Goal: Task Accomplishment & Management: Manage account settings

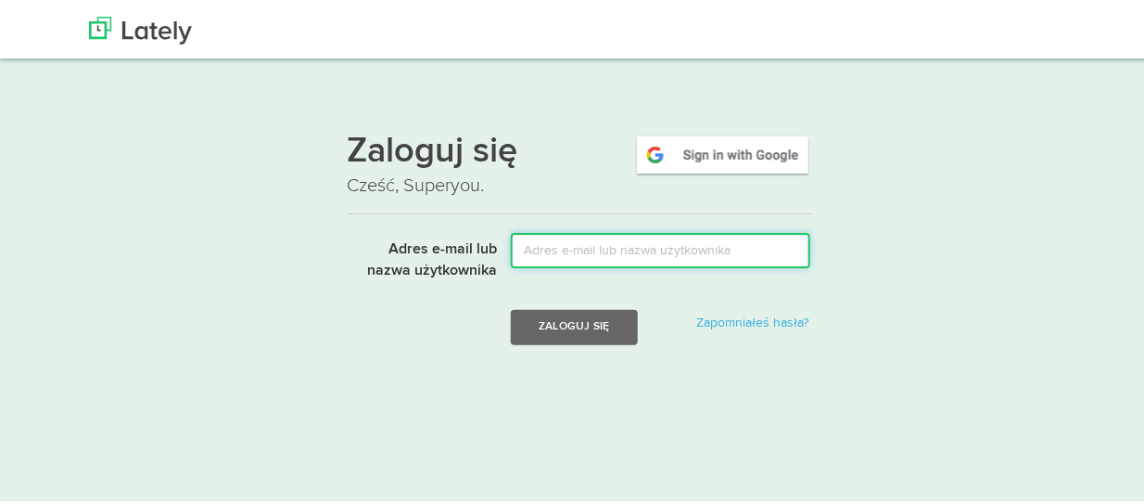
click at [670, 249] on input "Adres e-mail lub nazwa użytkownika" at bounding box center [661, 247] width 300 height 35
click at [679, 248] on input "Adres e-mail lub nazwa użytkownika" at bounding box center [661, 247] width 300 height 35
type input "[EMAIL_ADDRESS][DOMAIN_NAME]"
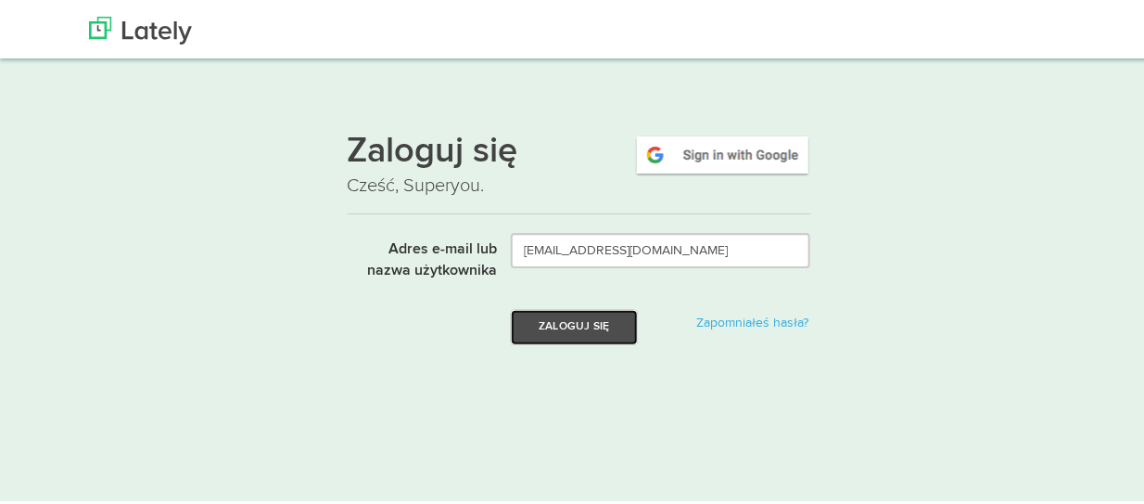
click at [555, 329] on font "Zaloguj się" at bounding box center [574, 323] width 71 height 11
